Goal: Entertainment & Leisure: Consume media (video, audio)

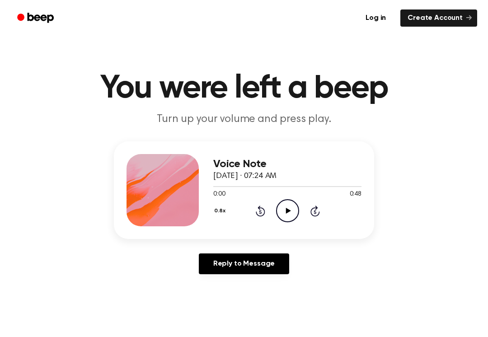
click at [286, 212] on icon "Play Audio" at bounding box center [287, 210] width 23 height 23
click at [287, 205] on icon "Pause Audio" at bounding box center [287, 210] width 23 height 23
click at [286, 206] on icon "Play Audio" at bounding box center [287, 210] width 23 height 23
click at [289, 206] on icon "Pause Audio" at bounding box center [287, 210] width 23 height 23
click at [259, 207] on icon at bounding box center [260, 211] width 9 height 11
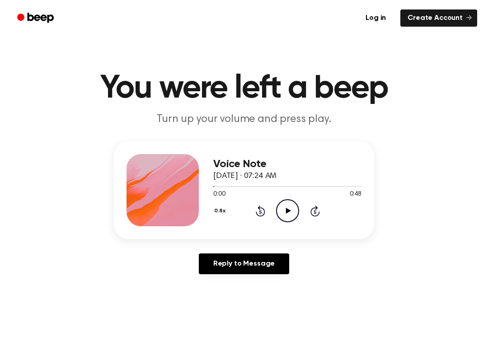
click at [287, 206] on icon "Play Audio" at bounding box center [287, 210] width 23 height 23
click at [289, 205] on icon "Pause Audio" at bounding box center [287, 210] width 23 height 23
click at [284, 208] on icon "Play Audio" at bounding box center [287, 210] width 23 height 23
click at [287, 207] on icon "Pause Audio" at bounding box center [287, 210] width 23 height 23
click at [262, 207] on icon "Rewind 5 seconds" at bounding box center [260, 211] width 10 height 12
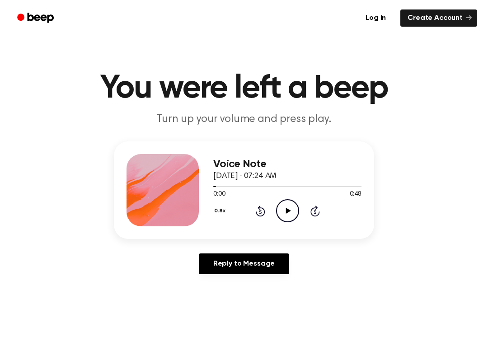
click at [290, 206] on icon "Play Audio" at bounding box center [287, 210] width 23 height 23
click at [281, 207] on icon "Pause Audio" at bounding box center [287, 210] width 23 height 23
click at [294, 201] on icon "Play Audio" at bounding box center [287, 210] width 23 height 23
click at [259, 205] on icon "Rewind 5 seconds" at bounding box center [260, 211] width 10 height 12
click at [286, 211] on icon at bounding box center [288, 211] width 4 height 6
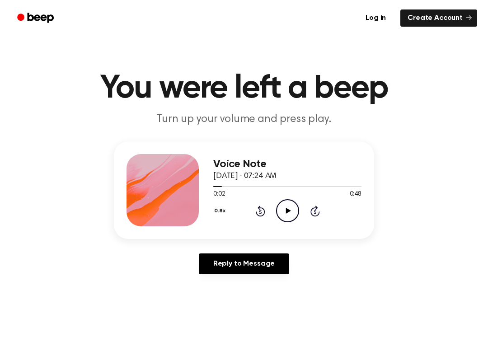
click at [285, 208] on icon "Play Audio" at bounding box center [287, 210] width 23 height 23
click at [293, 206] on icon "Pause Audio" at bounding box center [287, 210] width 23 height 23
click at [263, 209] on icon at bounding box center [260, 211] width 9 height 11
click at [286, 206] on icon "Play Audio" at bounding box center [287, 210] width 23 height 23
click at [284, 210] on icon "Pause Audio" at bounding box center [287, 210] width 23 height 23
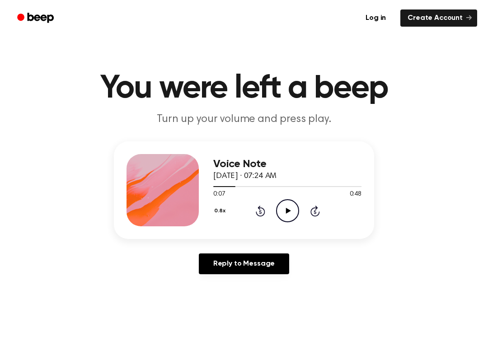
click at [289, 215] on icon "Play Audio" at bounding box center [287, 210] width 23 height 23
click at [284, 206] on icon "Pause Audio" at bounding box center [287, 210] width 23 height 23
click at [283, 213] on icon "Play Audio" at bounding box center [287, 210] width 23 height 23
click at [285, 209] on icon "Pause Audio" at bounding box center [287, 210] width 23 height 23
click at [290, 205] on icon "Play Audio" at bounding box center [287, 210] width 23 height 23
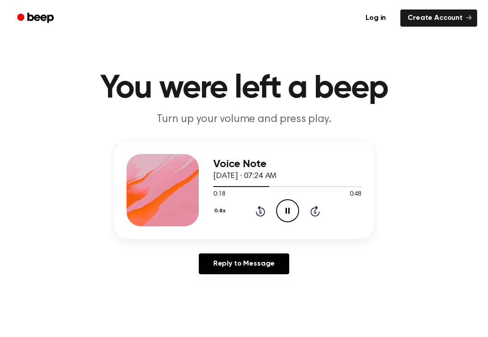
click at [292, 206] on icon "Pause Audio" at bounding box center [287, 210] width 23 height 23
click at [286, 207] on icon "Play Audio" at bounding box center [287, 210] width 23 height 23
click at [256, 218] on div "0.8x Rewind 5 seconds Pause Audio Skip 5 seconds" at bounding box center [287, 210] width 148 height 23
click at [261, 207] on icon at bounding box center [260, 211] width 9 height 11
click at [260, 211] on icon at bounding box center [260, 212] width 2 height 4
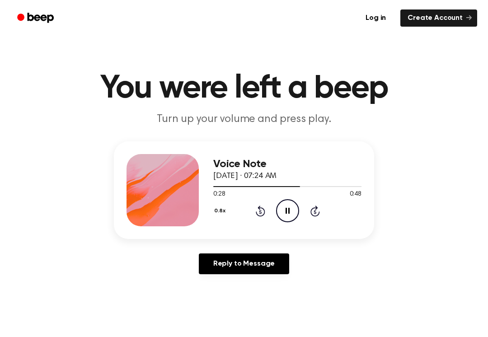
click at [285, 217] on icon "Pause Audio" at bounding box center [287, 210] width 23 height 23
